Goal: Communication & Community: Share content

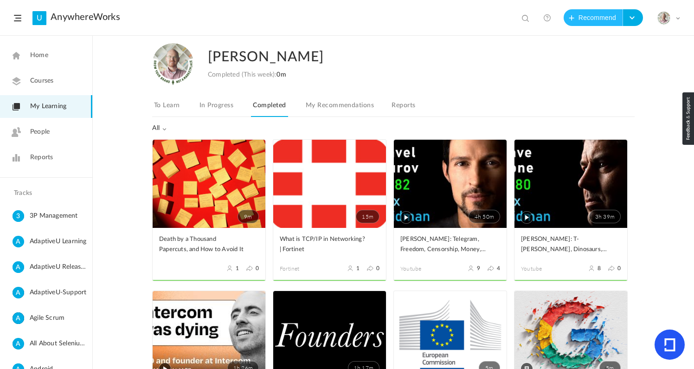
click at [584, 15] on button "Recommend" at bounding box center [593, 17] width 59 height 17
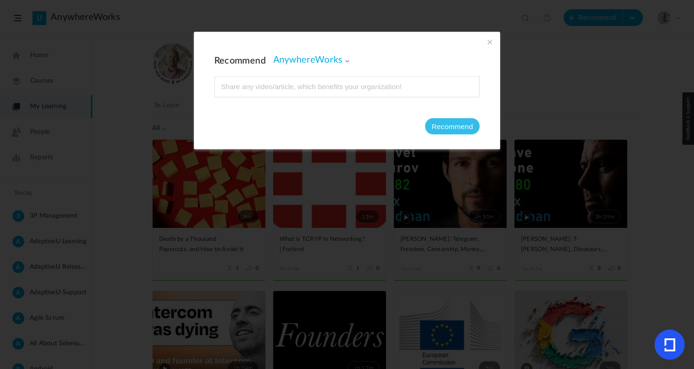
click at [328, 59] on span "AnywhereWorks" at bounding box center [311, 59] width 77 height 11
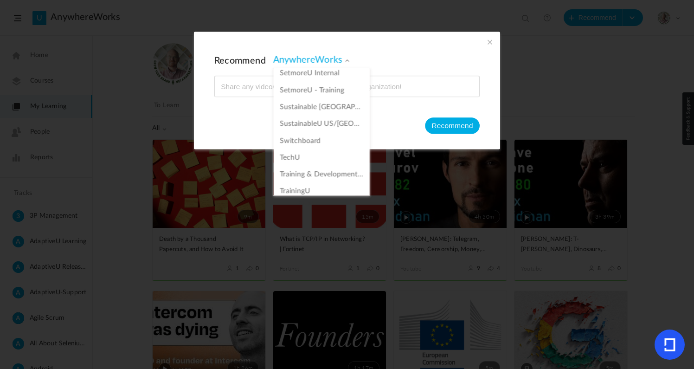
scroll to position [858, 0]
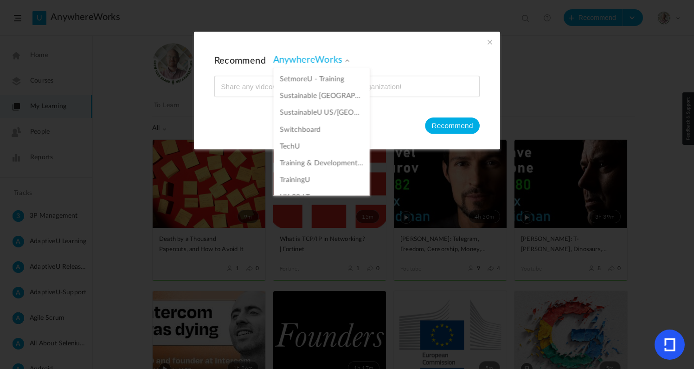
click at [304, 141] on li "TechU" at bounding box center [322, 146] width 96 height 17
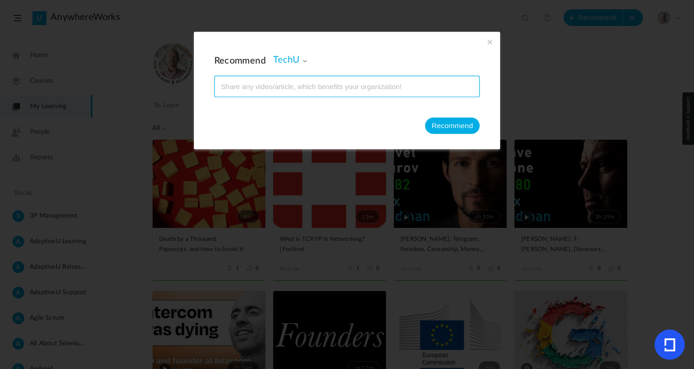
click at [296, 91] on input at bounding box center [347, 86] width 264 height 20
paste input "[URL][DOMAIN_NAME]"
type input "[URL][DOMAIN_NAME]"
type input "What Is a [PERSON_NAME] in [GEOGRAPHIC_DATA]? (+ the biggest mistake teams make…"
type input "5"
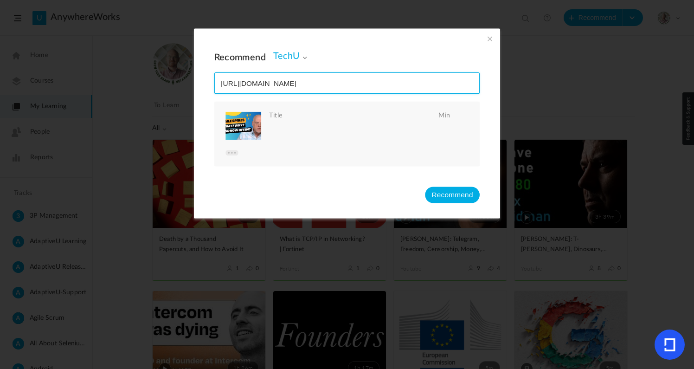
type input "[URL][DOMAIN_NAME]"
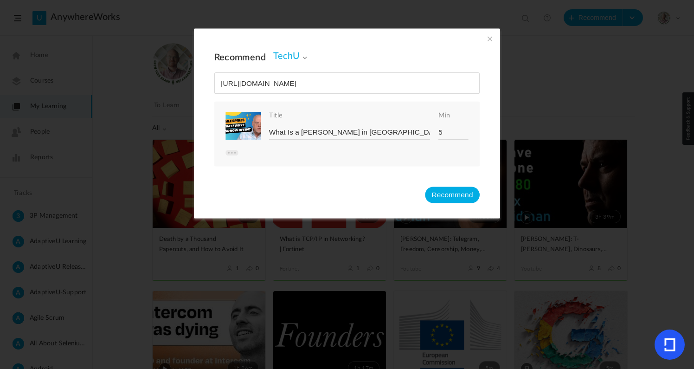
click at [450, 130] on input "5" at bounding box center [453, 132] width 30 height 14
type input "1"
type input "7"
click at [442, 197] on button "Recommend" at bounding box center [452, 194] width 55 height 16
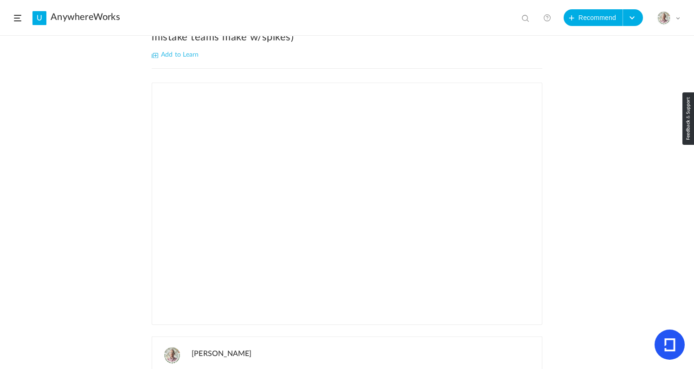
scroll to position [142, 0]
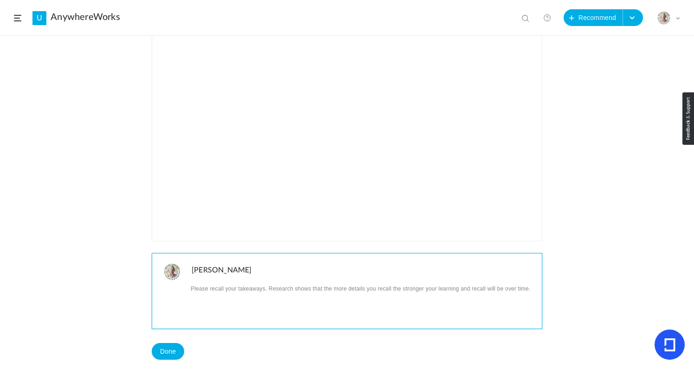
click at [225, 282] on p at bounding box center [363, 288] width 343 height 12
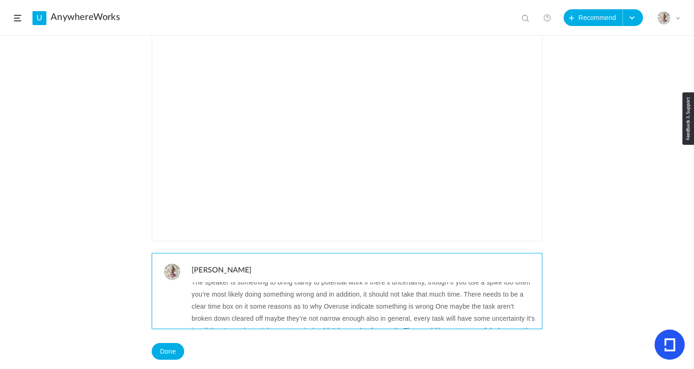
scroll to position [0, 0]
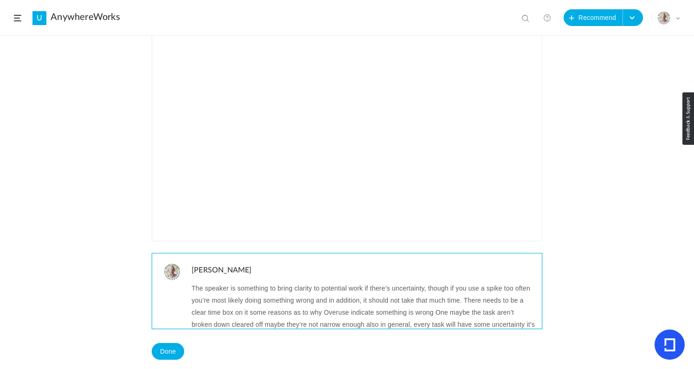
click at [214, 282] on p "The speaker is something to bring clarity to potential work if there’s uncertai…" at bounding box center [363, 324] width 343 height 84
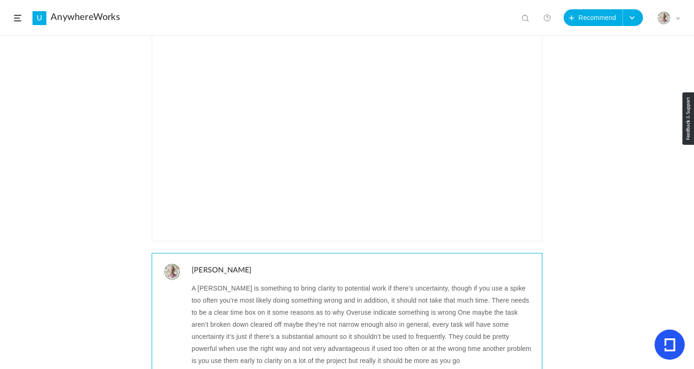
click at [240, 284] on p "A [PERSON_NAME] is something to bring clarity to potential work if there’s unce…" at bounding box center [363, 324] width 343 height 84
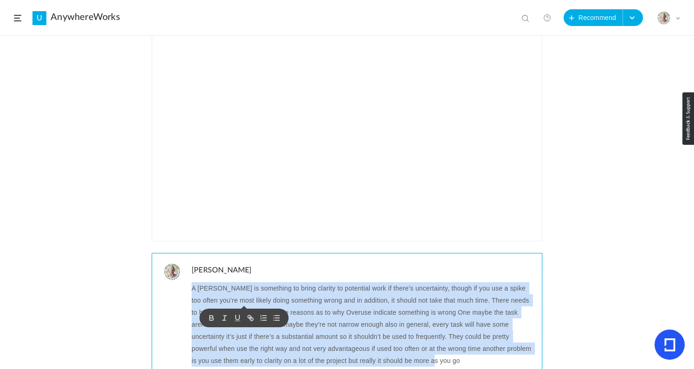
click at [240, 284] on p "A [PERSON_NAME] is something to bring clarity to potential work if there’s unce…" at bounding box center [363, 324] width 343 height 84
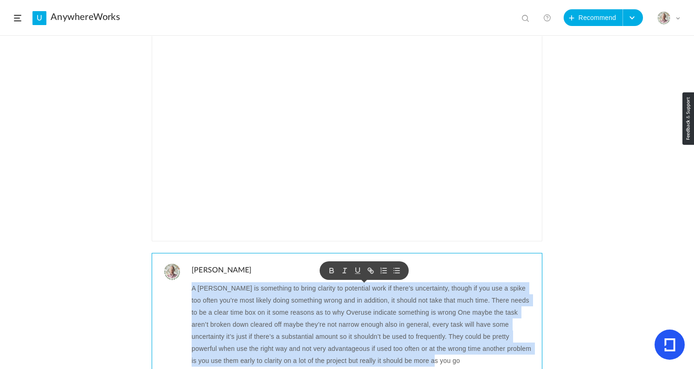
copy p "A [PERSON_NAME] is something to bring clarity to potential work if there’s unce…"
click at [240, 284] on p "A [PERSON_NAME] is something to bring clarity to potential work if there’s unce…" at bounding box center [363, 324] width 343 height 84
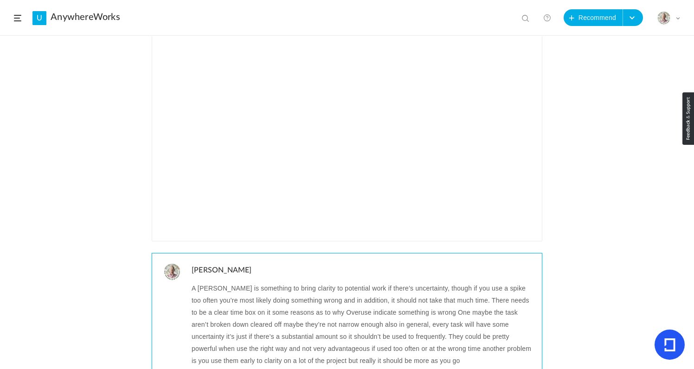
click at [215, 282] on p "A [PERSON_NAME] is something to bring clarity to potential work if there’s unce…" at bounding box center [363, 324] width 343 height 84
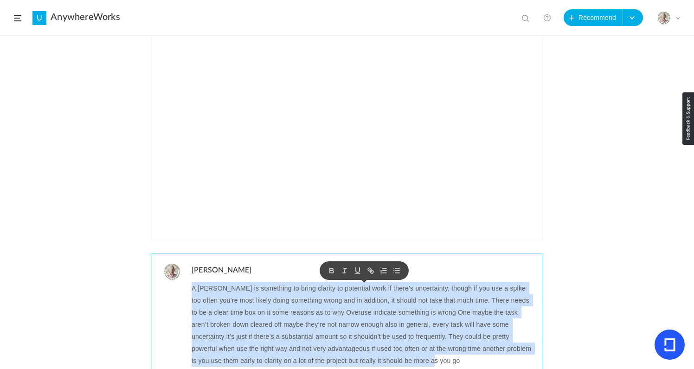
copy p "A [PERSON_NAME] is something to bring clarity to potential work if there’s unce…"
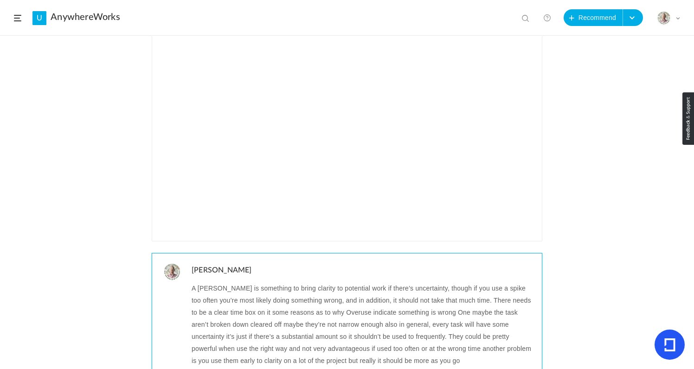
click at [247, 300] on p "A [PERSON_NAME] is something to bring clarity to potential work if there’s unce…" at bounding box center [363, 324] width 343 height 84
click at [283, 300] on p "A [PERSON_NAME] is something to bring clarity to potential work if there’s unce…" at bounding box center [363, 324] width 343 height 84
click at [302, 297] on p "A [PERSON_NAME] is something to bring clarity to potential work if there’s unce…" at bounding box center [363, 324] width 343 height 84
click at [364, 299] on p "A [PERSON_NAME] is something to bring clarity to potential work if there’s unce…" at bounding box center [363, 324] width 343 height 84
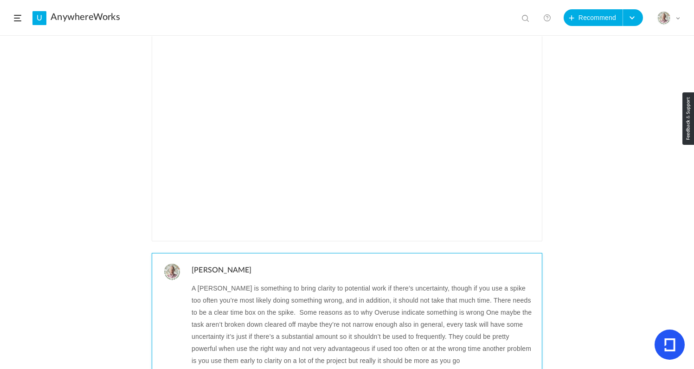
click at [364, 299] on p "A [PERSON_NAME] is something to bring clarity to potential work if there’s unce…" at bounding box center [363, 324] width 343 height 84
click at [461, 300] on p "A [PERSON_NAME] is something to bring clarity to potential work if there’s unce…" at bounding box center [363, 324] width 343 height 84
click at [481, 297] on p "A [PERSON_NAME] is something to bring clarity to potential work if there’s unce…" at bounding box center [363, 324] width 343 height 84
click at [275, 312] on p "A [PERSON_NAME] is something to bring clarity to potential work if there’s unce…" at bounding box center [363, 324] width 343 height 84
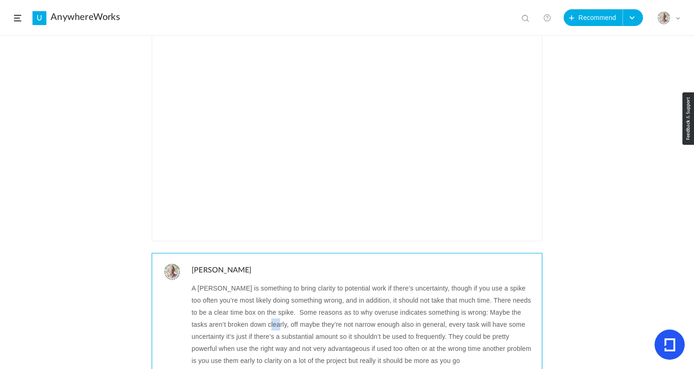
click at [275, 312] on p "A [PERSON_NAME] is something to bring clarity to potential work if there’s unce…" at bounding box center [363, 324] width 343 height 84
click at [371, 313] on p "A [PERSON_NAME] is something to bring clarity to potential work if there’s unce…" at bounding box center [363, 324] width 343 height 84
click at [426, 313] on p "A [PERSON_NAME] is something to bring clarity to potential work if there’s unce…" at bounding box center [363, 324] width 343 height 84
click at [270, 327] on p "A [PERSON_NAME] is something to bring clarity to potential work if there’s unce…" at bounding box center [363, 324] width 343 height 84
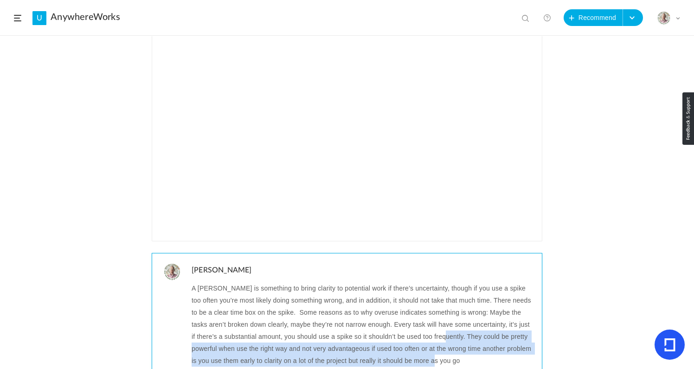
drag, startPoint x: 461, startPoint y: 325, endPoint x: 472, endPoint y: 344, distance: 22.0
click at [472, 344] on p "A [PERSON_NAME] is something to bring clarity to potential work if there’s unce…" at bounding box center [363, 324] width 343 height 84
copy p "They could be pretty powerful when use the right way and not very advantageous …"
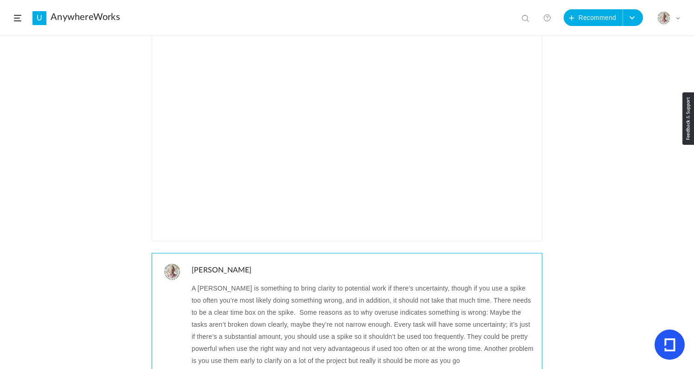
click at [287, 347] on p "A [PERSON_NAME] is something to bring clarity to potential work if there’s unce…" at bounding box center [363, 324] width 343 height 84
click at [342, 346] on p "A [PERSON_NAME] is something to bring clarity to potential work if there’s unce…" at bounding box center [363, 324] width 343 height 84
click at [464, 346] on p "A [PERSON_NAME] is something to bring clarity to potential work if there’s unce…" at bounding box center [363, 324] width 343 height 84
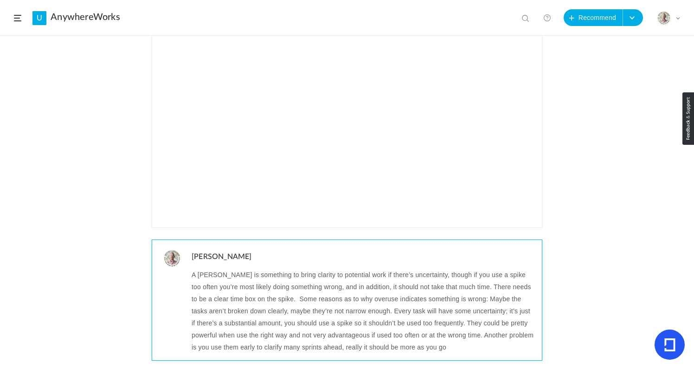
scroll to position [188, 0]
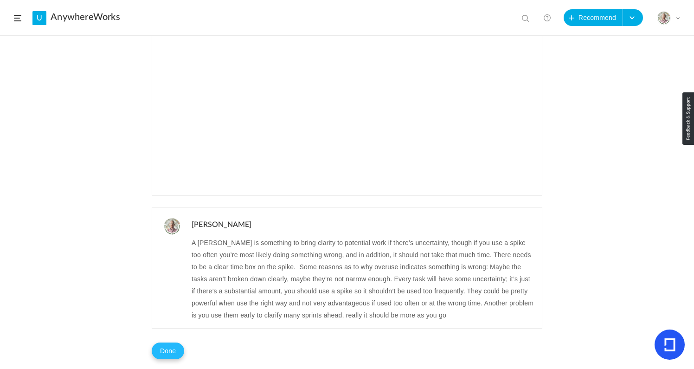
click at [169, 342] on button "Done" at bounding box center [168, 350] width 32 height 17
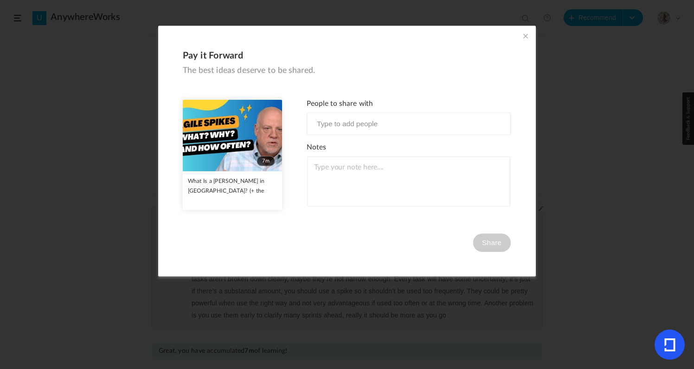
click at [524, 35] on span at bounding box center [525, 36] width 10 height 10
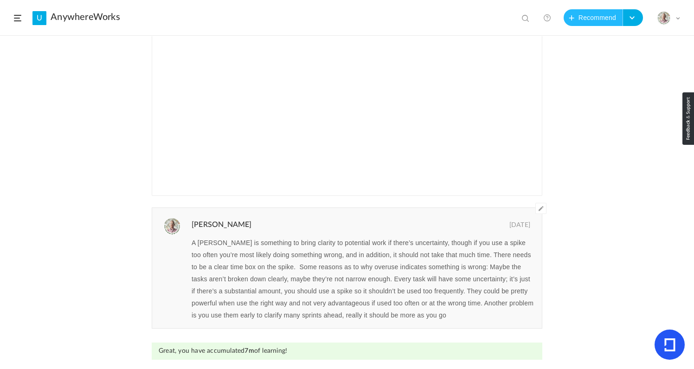
click at [589, 13] on button "Recommend" at bounding box center [593, 17] width 59 height 17
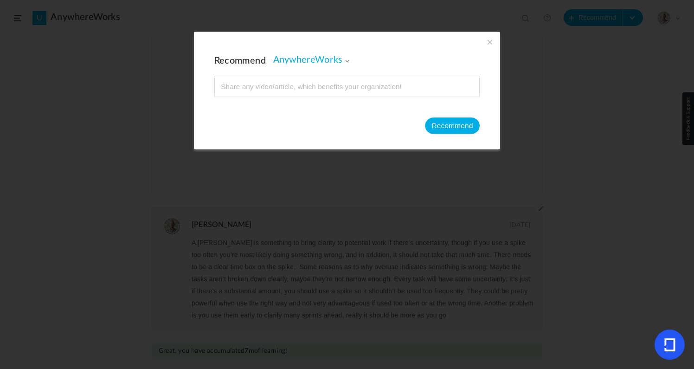
click at [340, 60] on span "AnywhereWorks" at bounding box center [311, 59] width 77 height 11
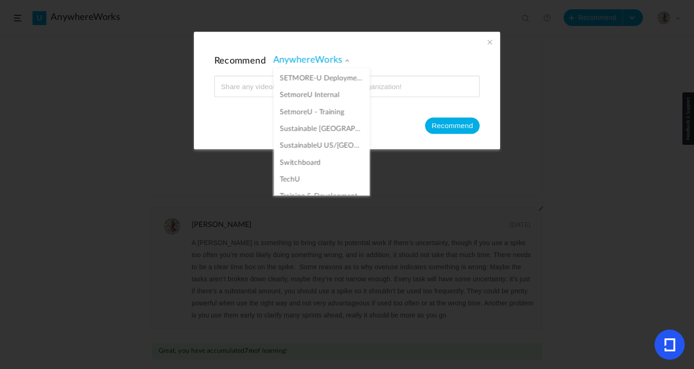
scroll to position [846, 0]
click at [307, 159] on link "TechU" at bounding box center [321, 159] width 83 height 9
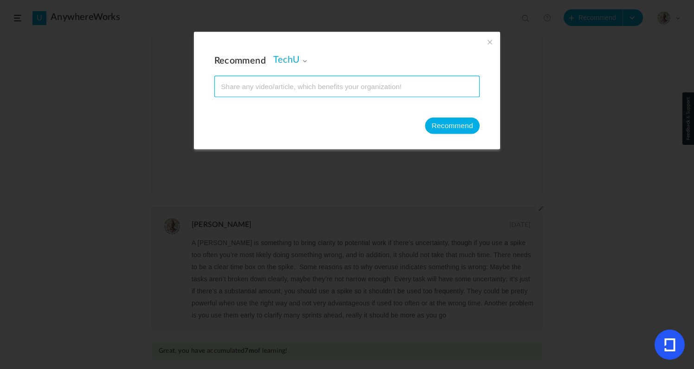
click at [281, 87] on input at bounding box center [347, 86] width 264 height 20
paste input "[URL][DOMAIN_NAME]"
type input "[URL][DOMAIN_NAME]"
type input "What Is a Spike in Software Development | QArea Blog"
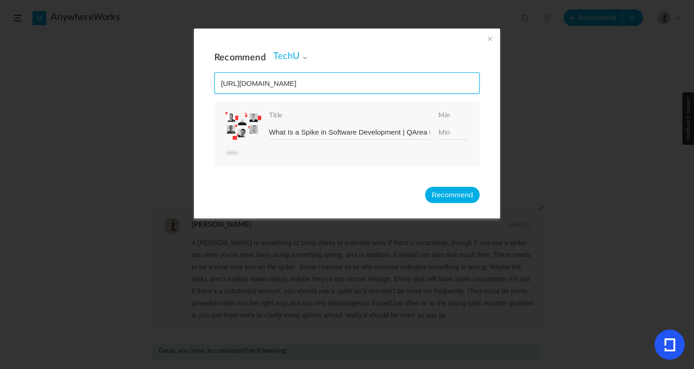
type input "[URL][DOMAIN_NAME]"
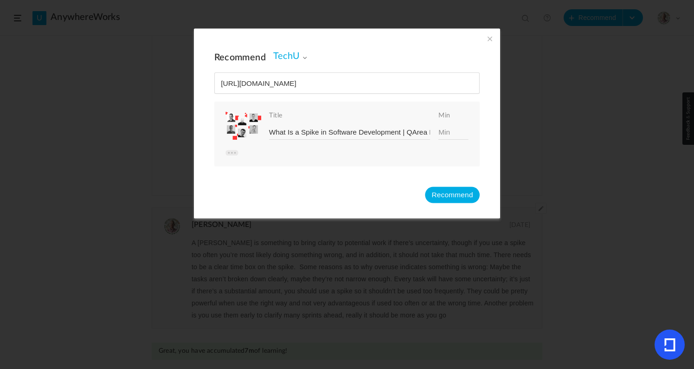
click at [443, 130] on input at bounding box center [453, 132] width 30 height 14
type input "12"
click at [451, 193] on button "Recommend" at bounding box center [452, 194] width 55 height 16
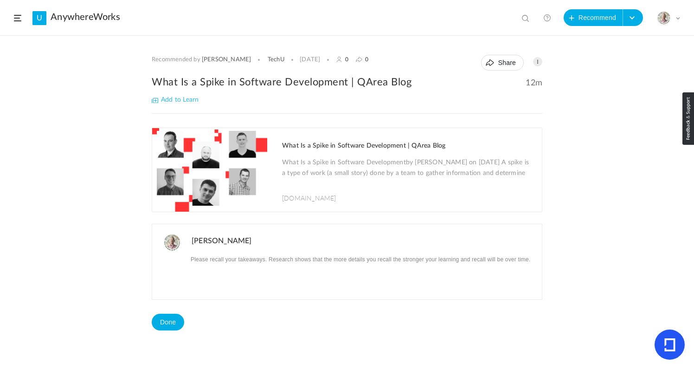
click at [157, 101] on span "Add to Learn" at bounding box center [175, 99] width 47 height 6
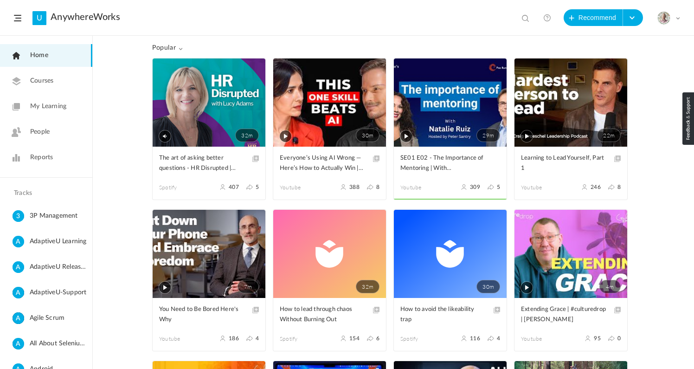
click at [51, 104] on span "My Learning" at bounding box center [48, 107] width 36 height 10
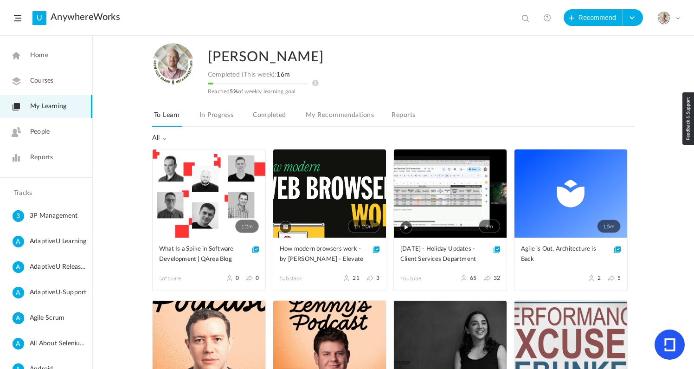
click at [263, 116] on link "Completed" at bounding box center [269, 118] width 37 height 18
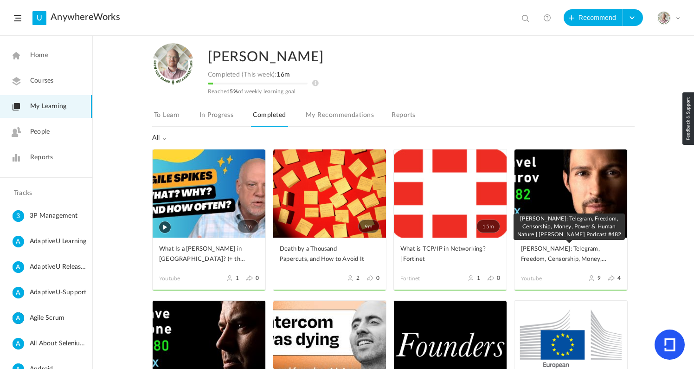
click at [559, 255] on span "[PERSON_NAME]: Telegram, Freedom, Censorship, Money, Power & Human Nature | [PE…" at bounding box center [564, 254] width 86 height 20
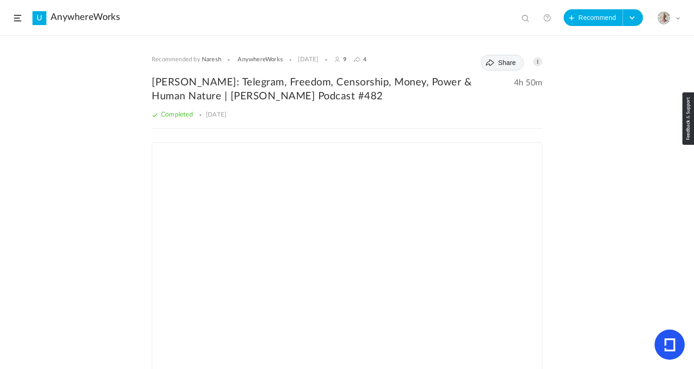
click at [502, 59] on span "Share" at bounding box center [507, 62] width 18 height 7
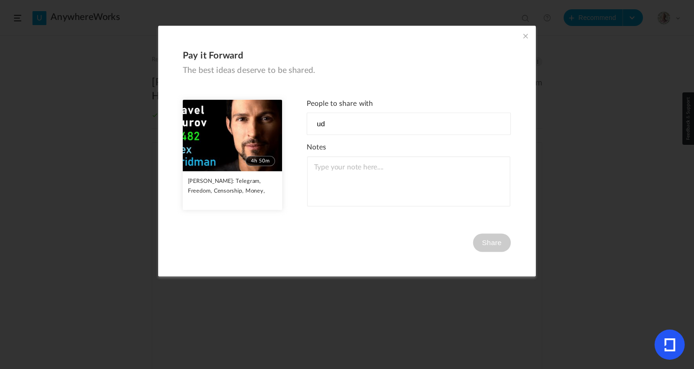
type input "u"
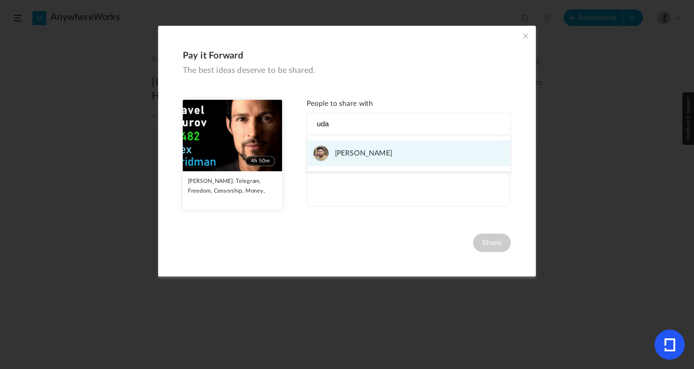
type input "uda"
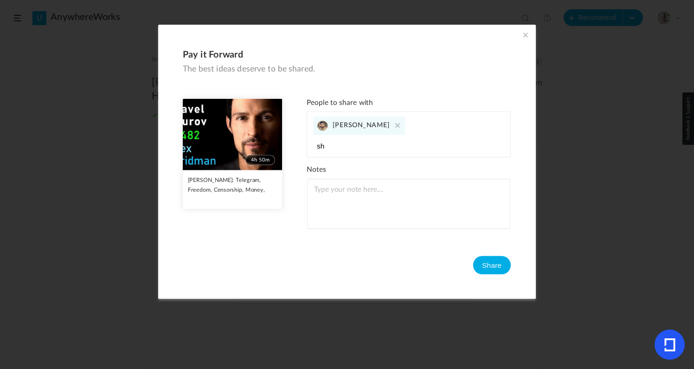
type input "s"
click at [392, 123] on cite at bounding box center [397, 125] width 10 height 10
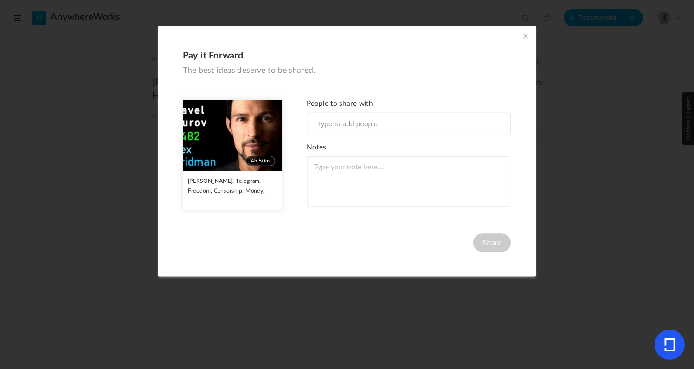
click at [355, 111] on div "People to share with Udaydeep" at bounding box center [409, 116] width 204 height 35
click at [355, 122] on input at bounding box center [361, 123] width 96 height 12
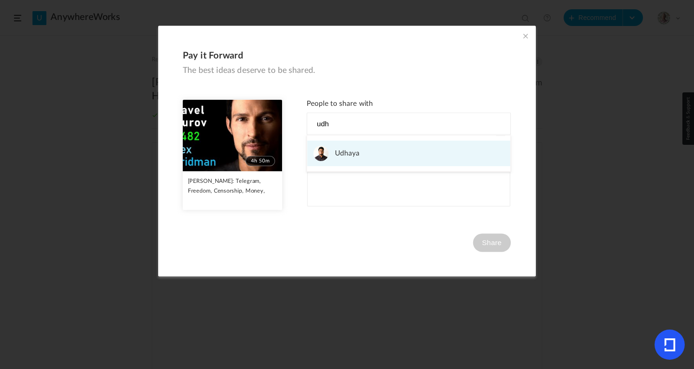
type input "udh"
click at [359, 155] on link "Udhaya" at bounding box center [408, 153] width 203 height 26
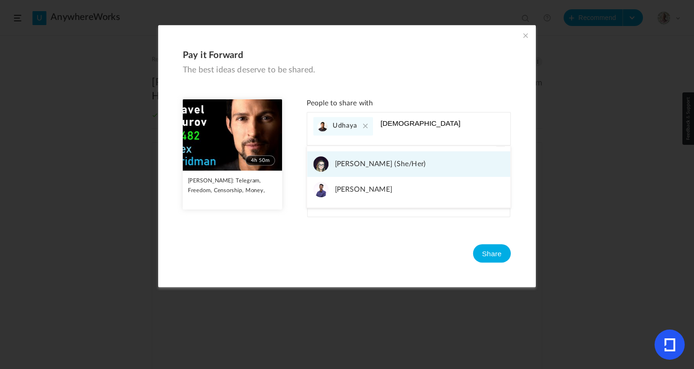
type input "sharan"
click at [344, 192] on span "Sharan Bhoopalan" at bounding box center [364, 189] width 58 height 15
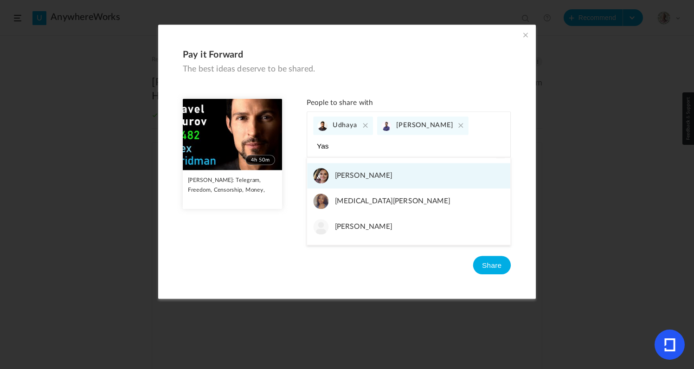
type input "Yas"
click at [359, 176] on span "Yasica Agarwal" at bounding box center [364, 175] width 58 height 15
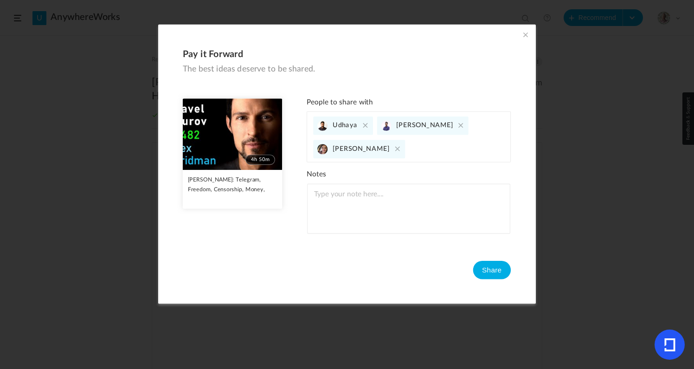
scroll to position [6, 0]
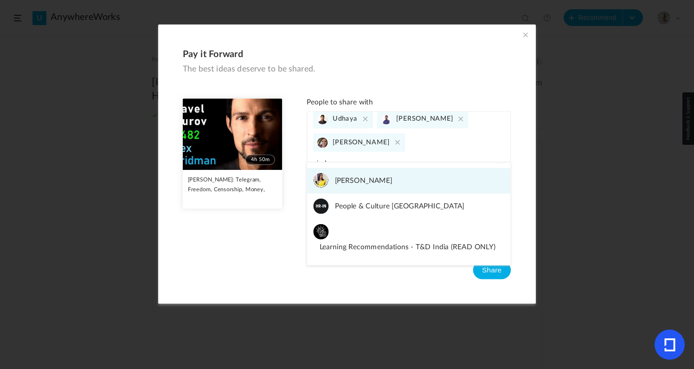
type input "ind"
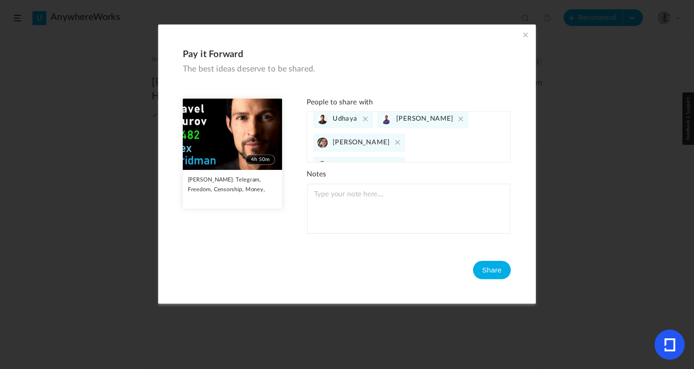
scroll to position [17, 0]
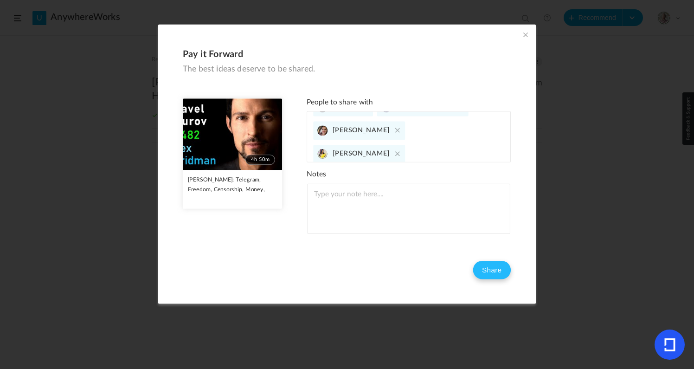
click at [492, 266] on button "Share" at bounding box center [492, 269] width 38 height 19
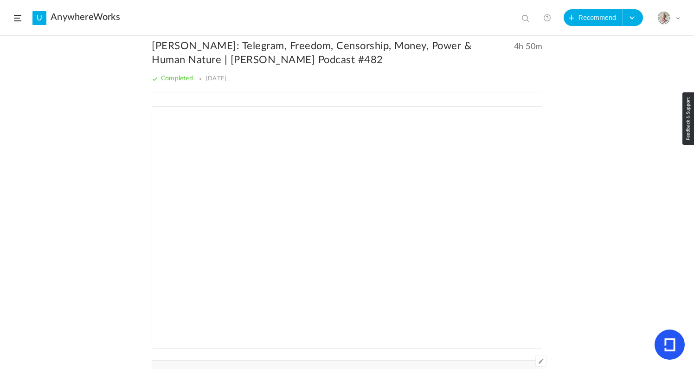
scroll to position [0, 0]
